Goal: Task Accomplishment & Management: Use online tool/utility

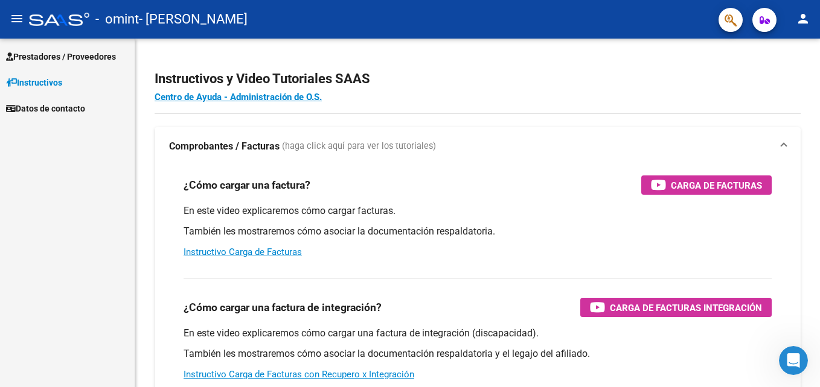
click at [47, 51] on span "Prestadores / Proveedores" at bounding box center [61, 56] width 110 height 13
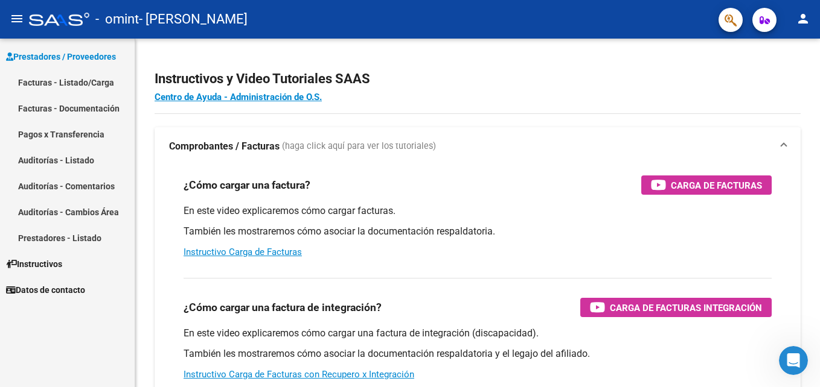
click at [69, 78] on link "Facturas - Listado/Carga" at bounding box center [67, 82] width 135 height 26
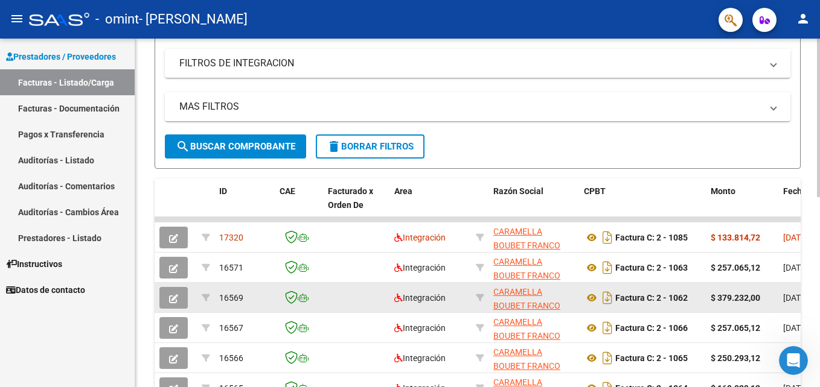
scroll to position [241, 0]
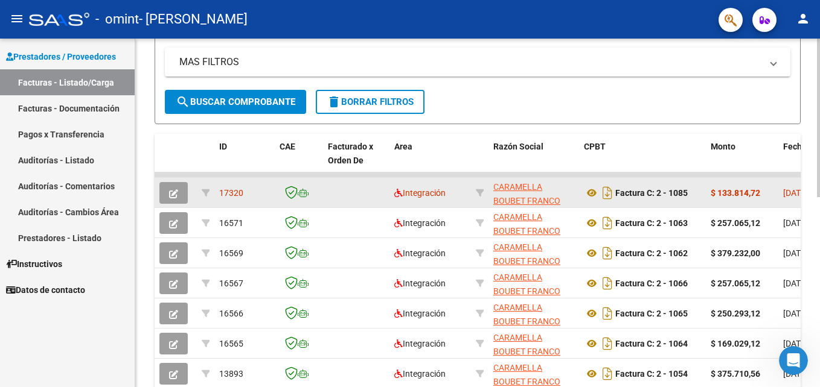
click at [175, 194] on icon "button" at bounding box center [173, 194] width 9 height 9
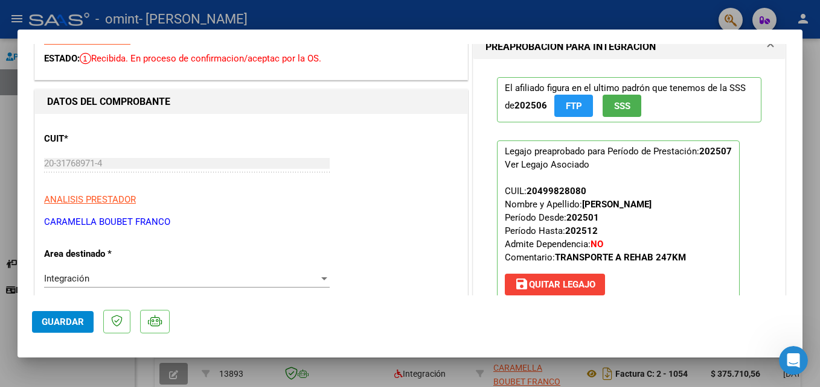
scroll to position [121, 0]
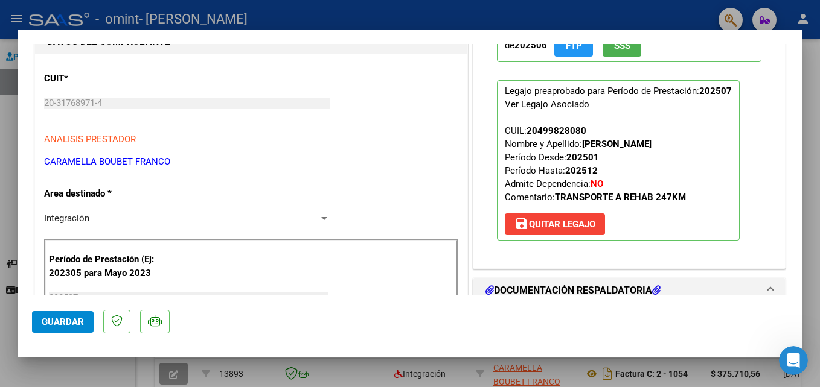
click at [66, 323] on span "Guardar" at bounding box center [63, 322] width 42 height 11
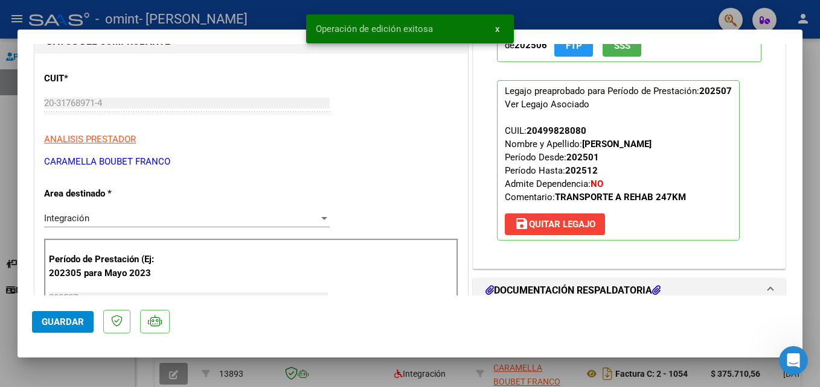
click at [660, 13] on div at bounding box center [410, 193] width 820 height 387
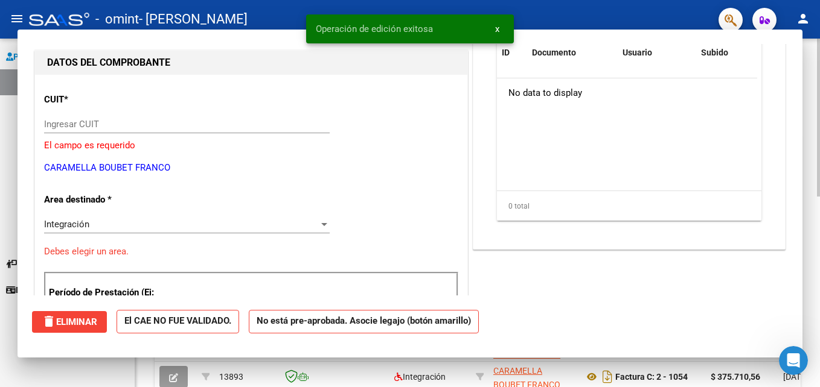
scroll to position [0, 0]
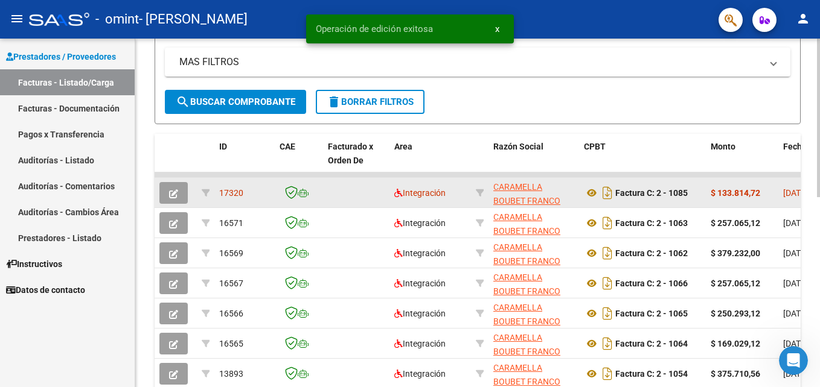
click at [228, 191] on span "17320" at bounding box center [231, 193] width 24 height 10
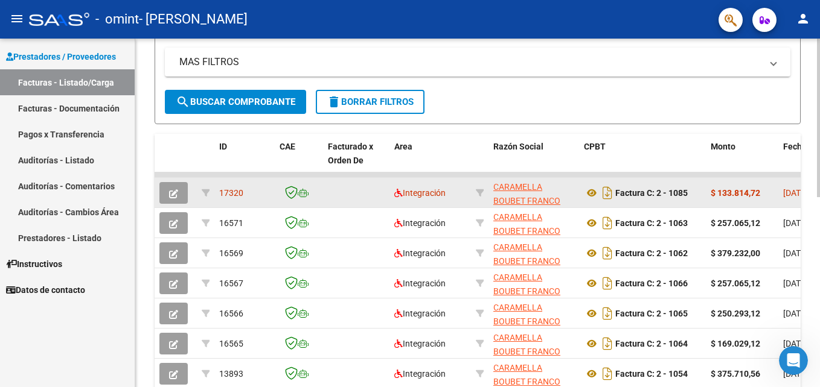
scroll to position [302, 0]
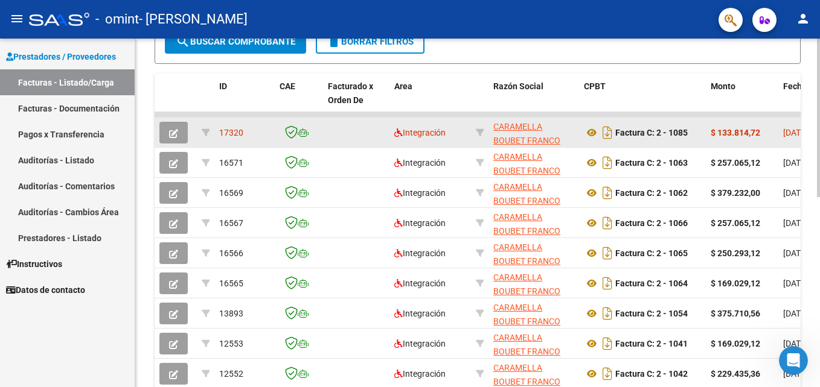
click at [234, 134] on span "17320" at bounding box center [231, 133] width 24 height 10
click at [428, 133] on span "Integración" at bounding box center [419, 133] width 51 height 10
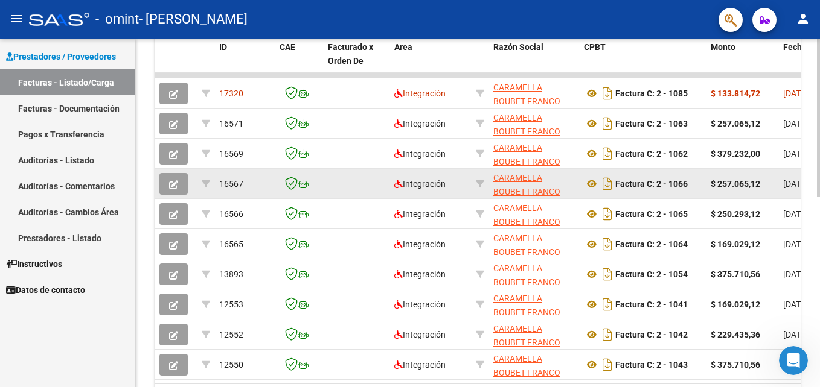
scroll to position [235, 0]
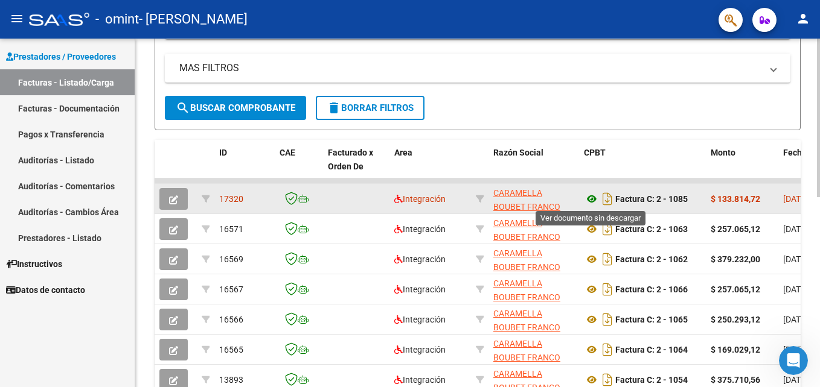
click at [592, 199] on icon at bounding box center [592, 199] width 16 height 14
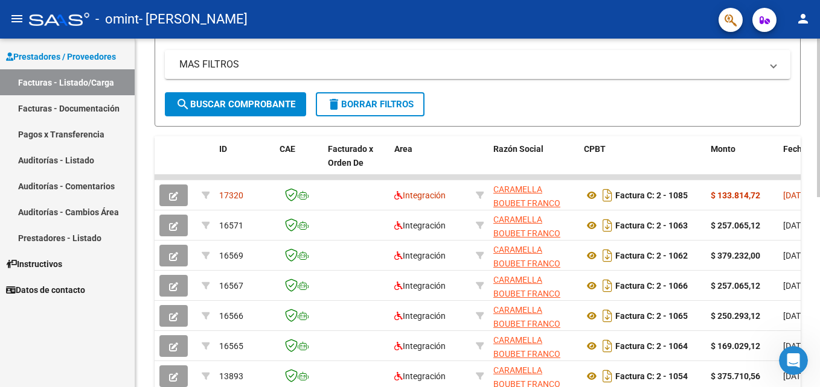
scroll to position [241, 0]
